Goal: Transaction & Acquisition: Subscribe to service/newsletter

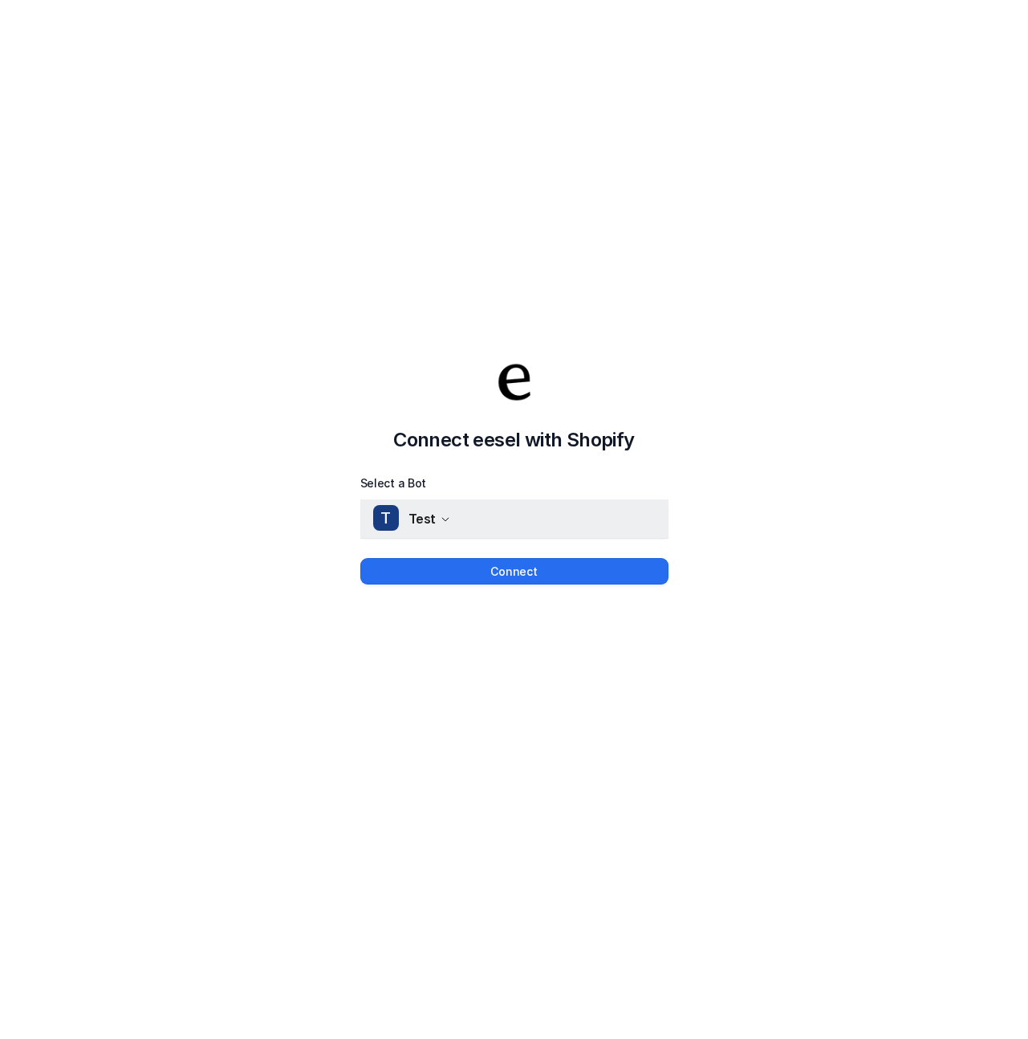
click at [489, 532] on button "T Test" at bounding box center [514, 518] width 308 height 39
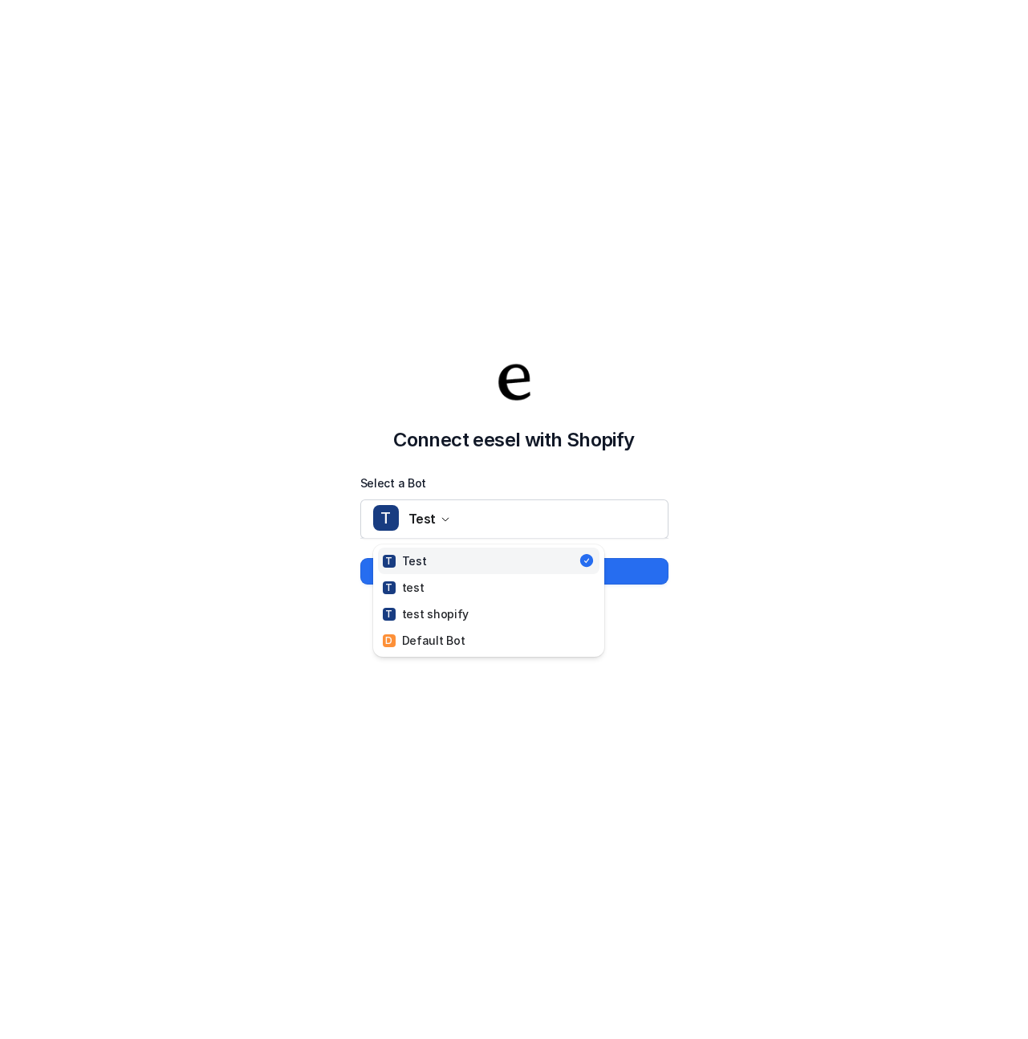
click at [508, 490] on div "Select a Bot T Test T Test T test T test shopify D Default Bot" at bounding box center [514, 506] width 308 height 65
click at [503, 586] on div "Connect eesel with Shopify Select a Bot T Test Connect" at bounding box center [514, 455] width 1028 height 1039
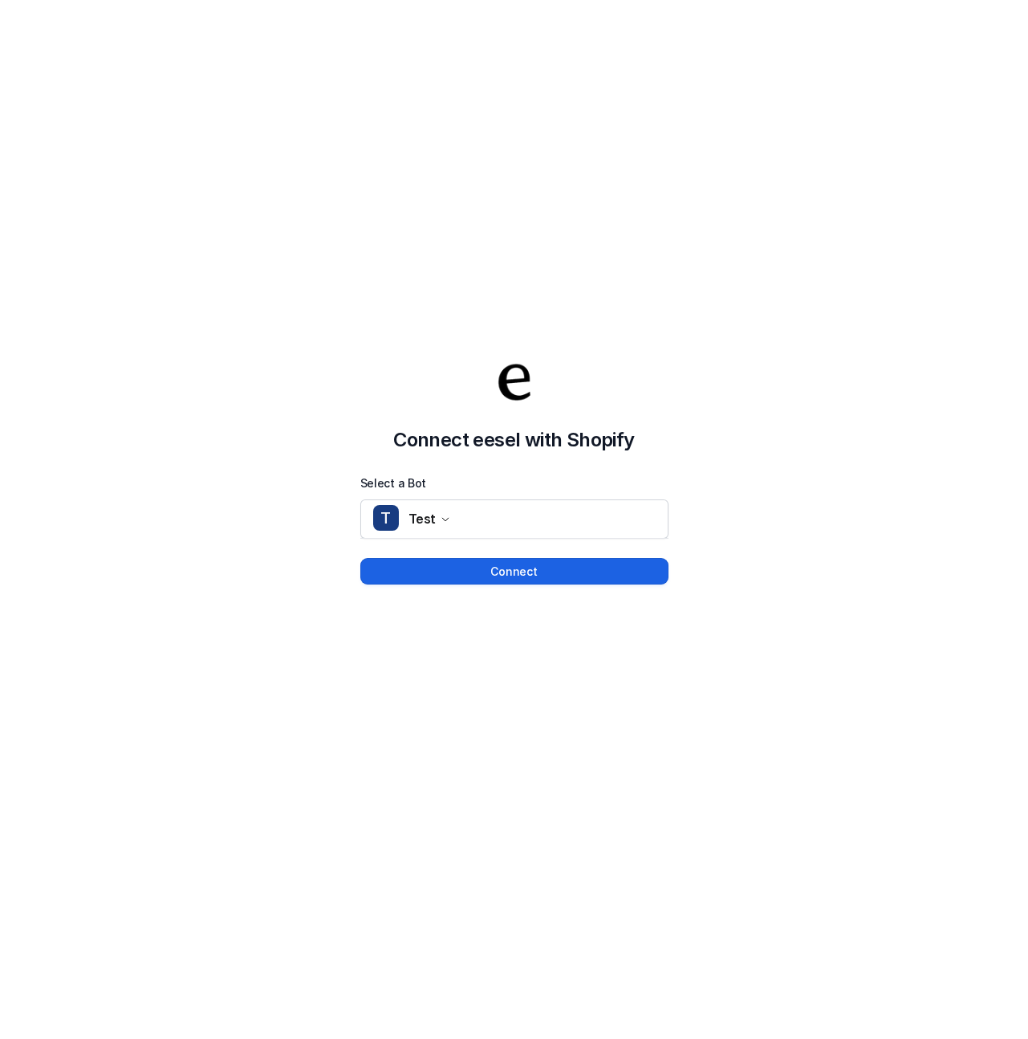
click at [510, 572] on button "Connect" at bounding box center [514, 571] width 308 height 26
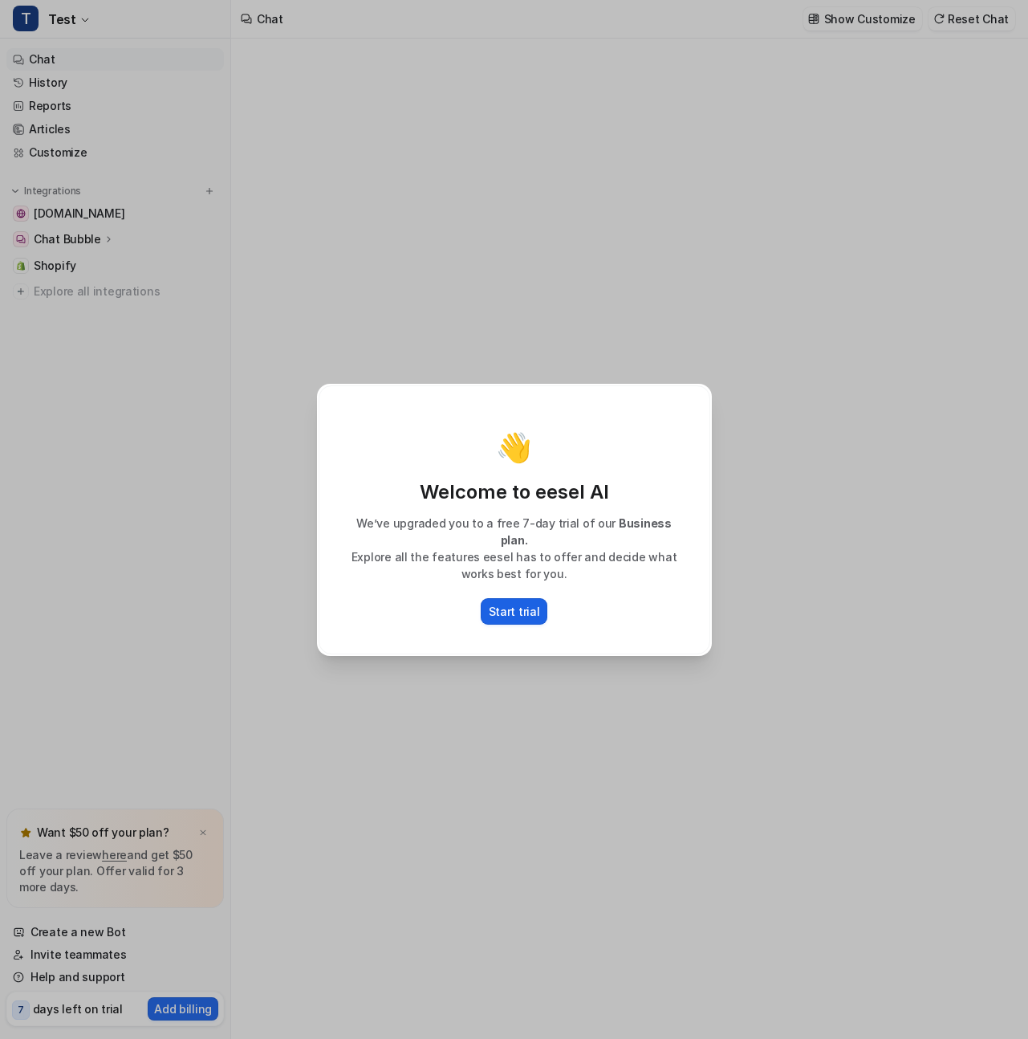
type textarea "**********"
click at [516, 603] on p "Start trial" at bounding box center [514, 611] width 51 height 17
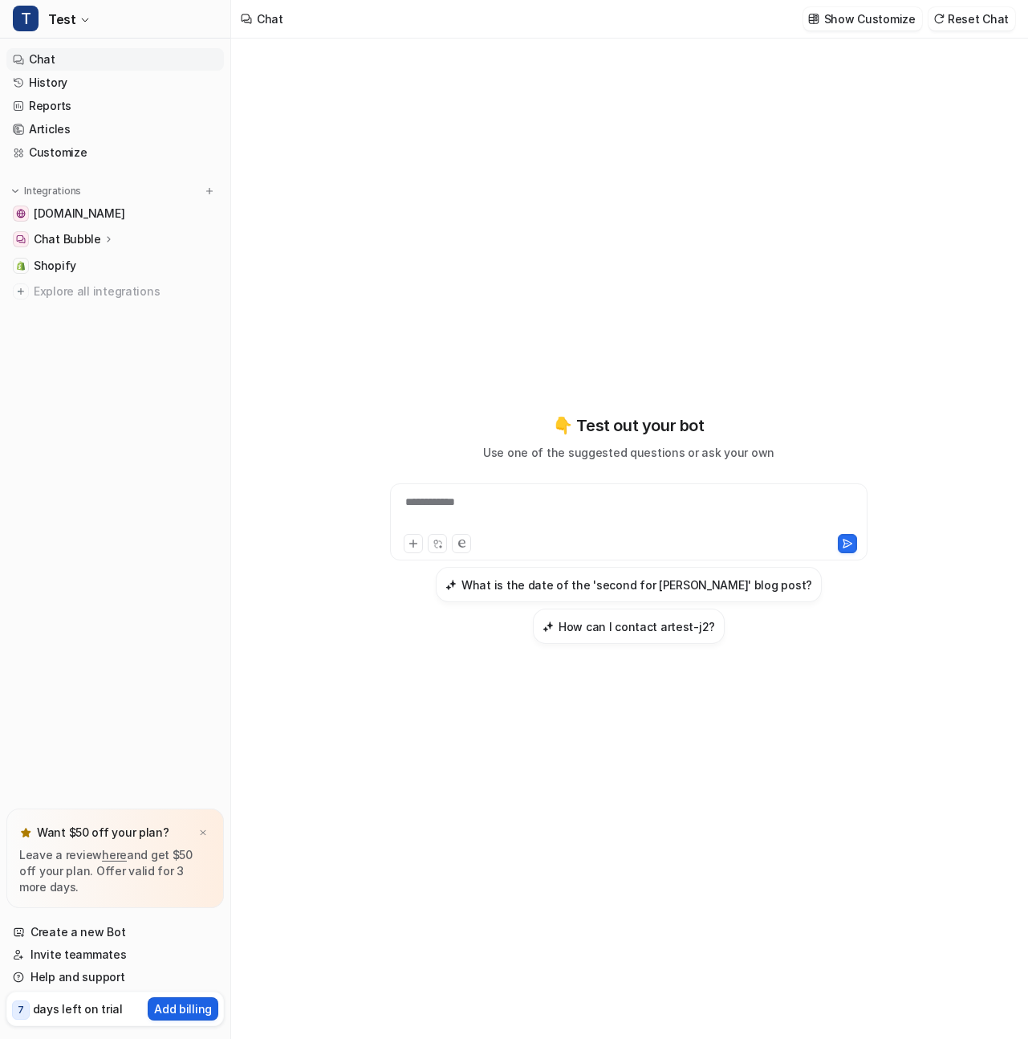
click at [189, 1002] on p "Add billing" at bounding box center [183, 1008] width 58 height 17
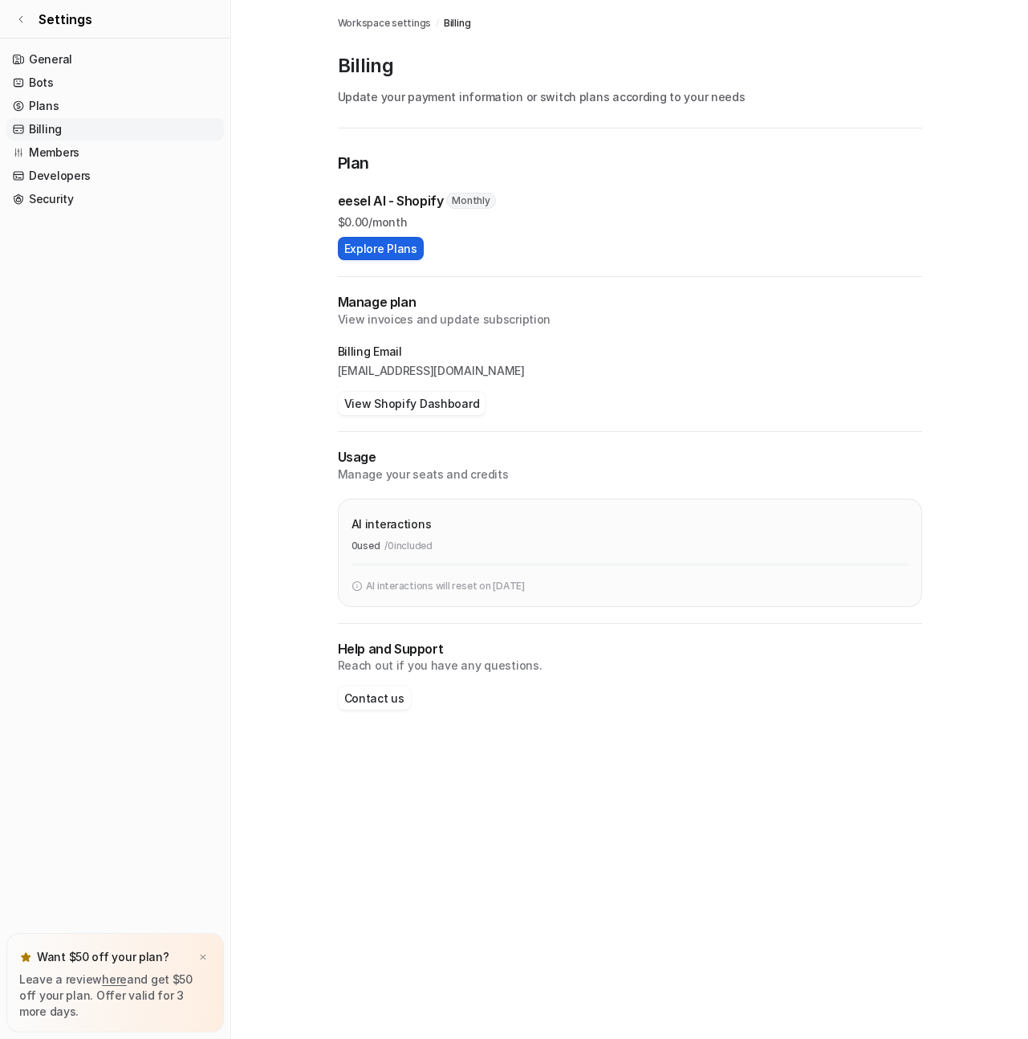
click at [375, 253] on button "Explore Plans" at bounding box center [381, 248] width 86 height 23
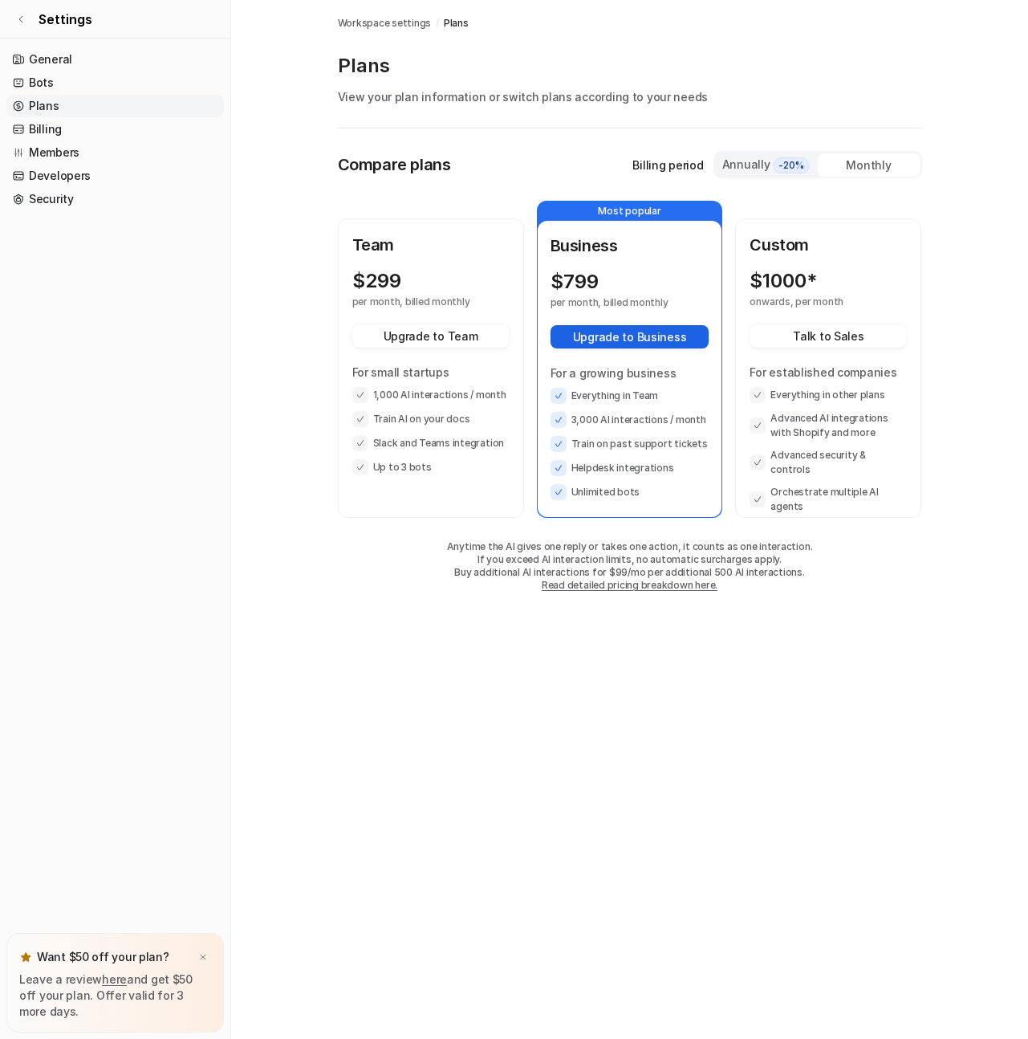
click at [633, 336] on button "Upgrade to Business" at bounding box center [630, 336] width 159 height 23
click at [610, 332] on button "Upgrade to Business" at bounding box center [630, 336] width 159 height 23
